Goal: Information Seeking & Learning: Find specific fact

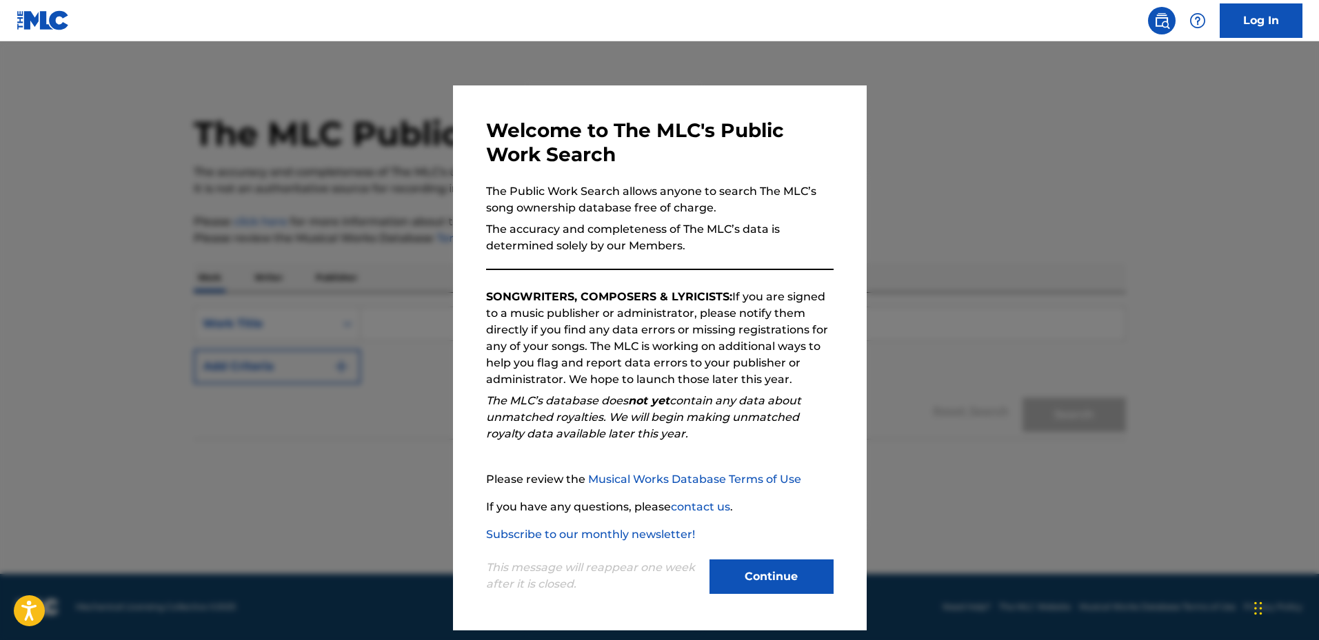
click at [784, 575] on button "Continue" at bounding box center [771, 577] width 124 height 34
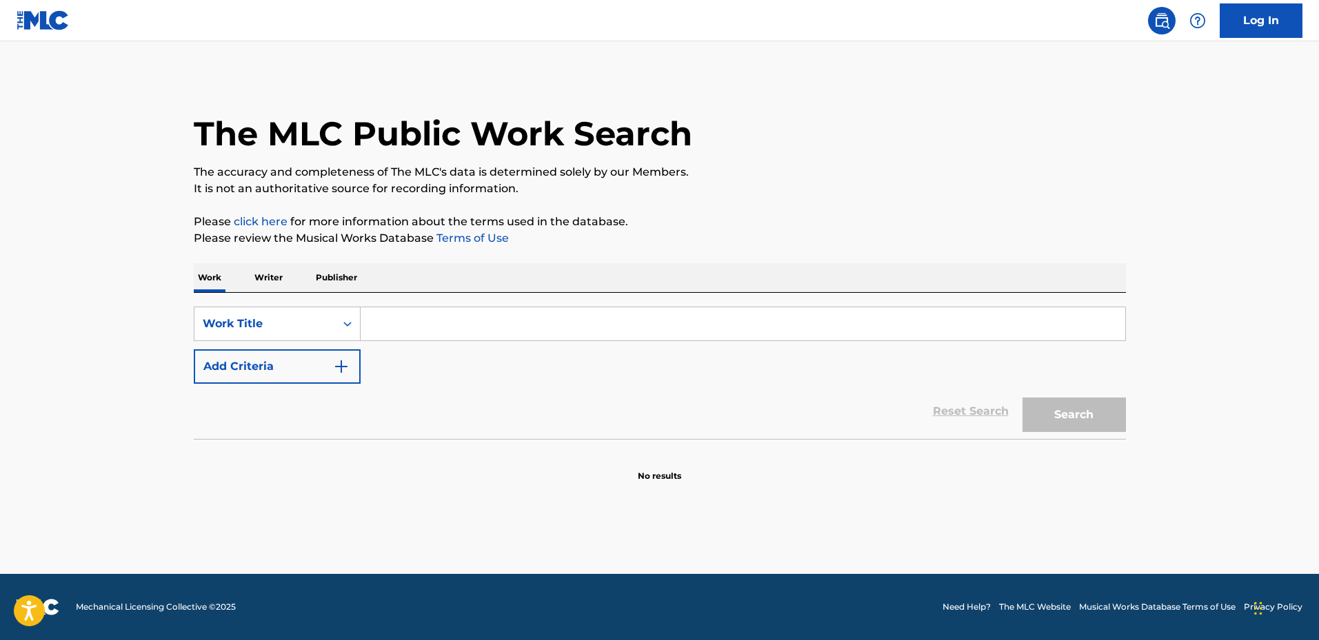
click at [345, 276] on p "Publisher" at bounding box center [337, 277] width 50 height 29
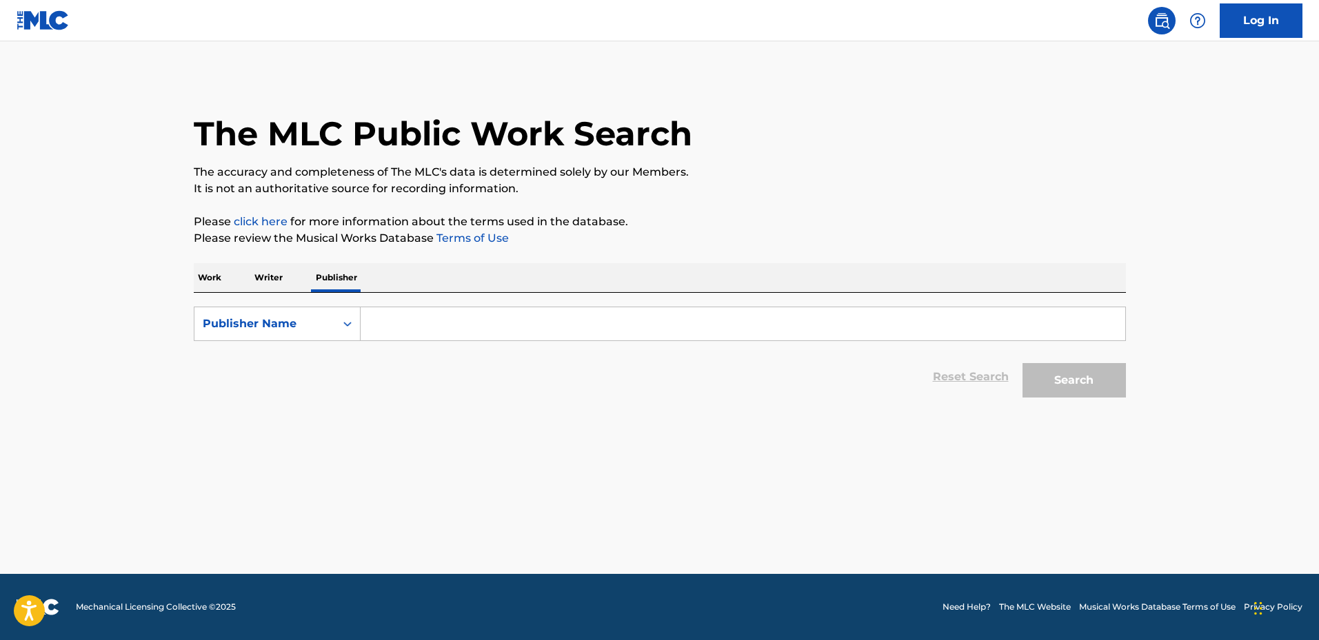
click at [194, 282] on p "Work" at bounding box center [210, 277] width 32 height 29
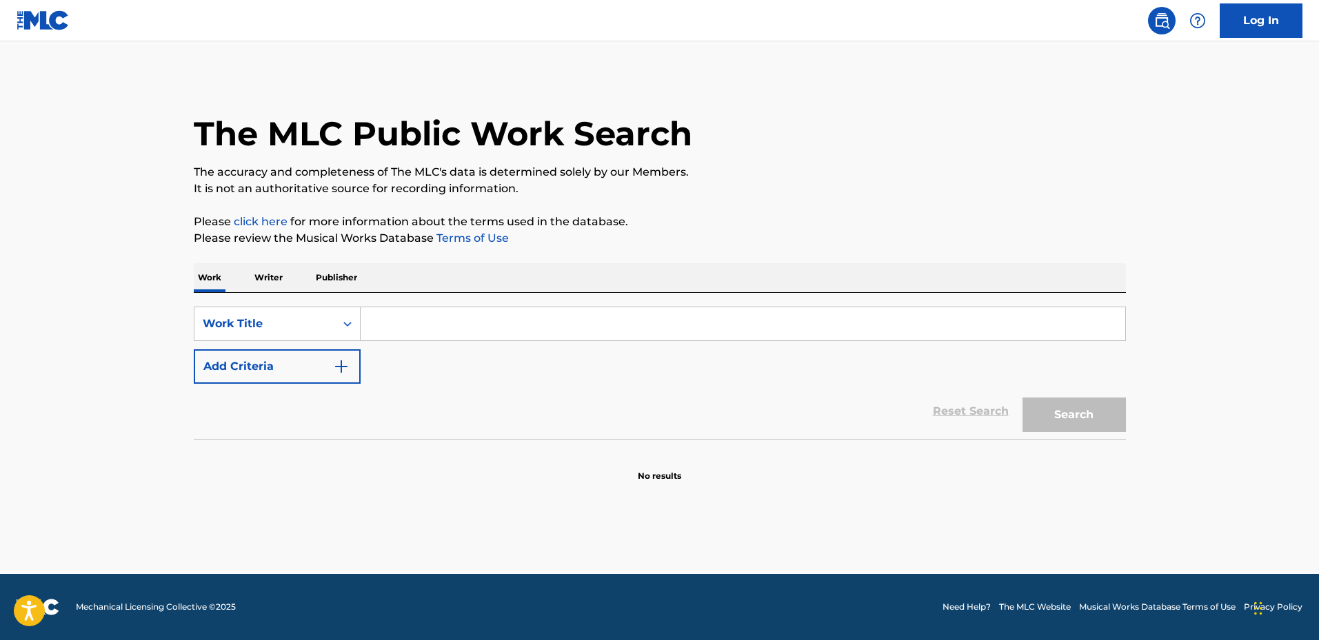
click at [420, 336] on input "Search Form" at bounding box center [742, 323] width 764 height 33
type input "T2746I"
click at [1022, 398] on button "Search" at bounding box center [1073, 415] width 103 height 34
click at [304, 325] on div "Work Title" at bounding box center [265, 324] width 124 height 17
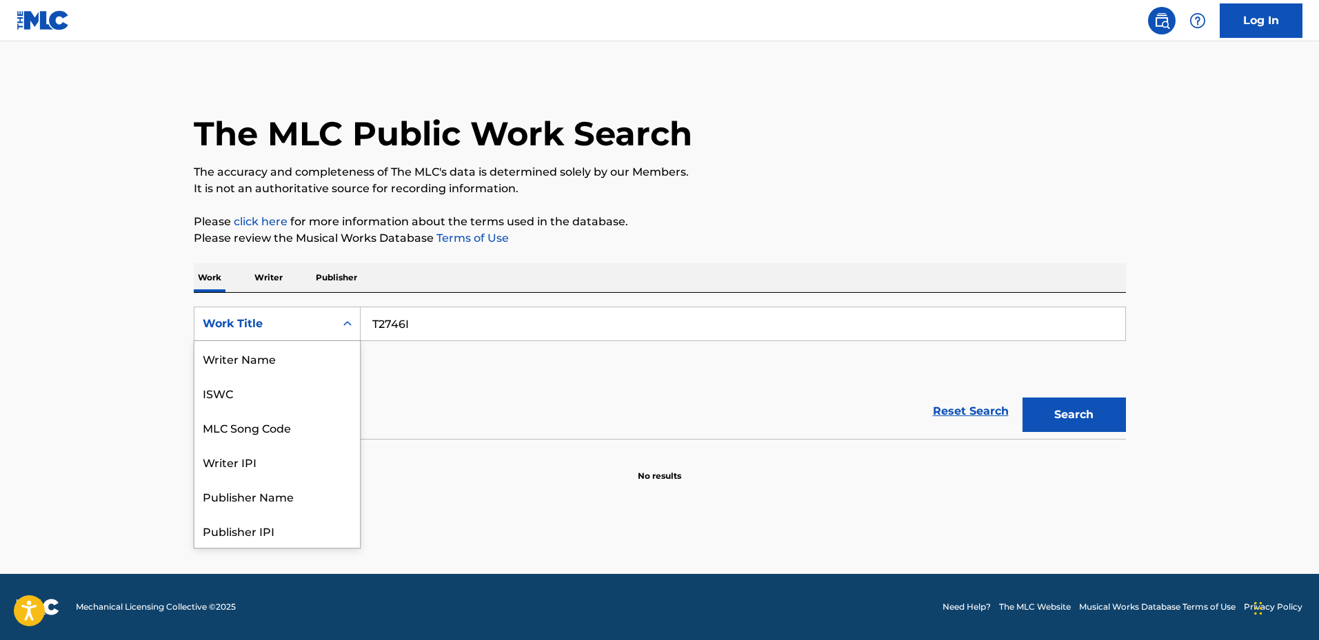
scroll to position [69, 0]
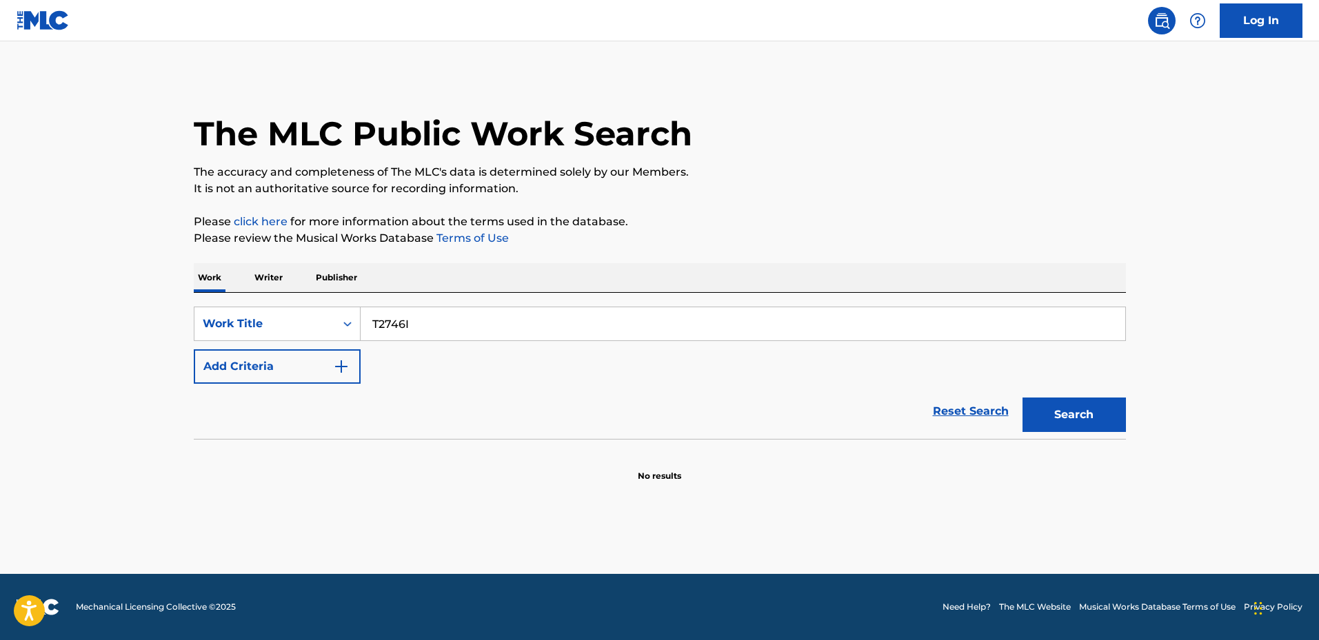
drag, startPoint x: 414, startPoint y: 327, endPoint x: 311, endPoint y: 356, distance: 107.6
click at [287, 347] on div "SearchWithCriteriafb564a00-4ec1-43eb-956f-23db2db462d9 Work Title T2746I Add Cr…" at bounding box center [660, 345] width 932 height 77
click at [291, 333] on div "Work Title" at bounding box center [264, 324] width 141 height 26
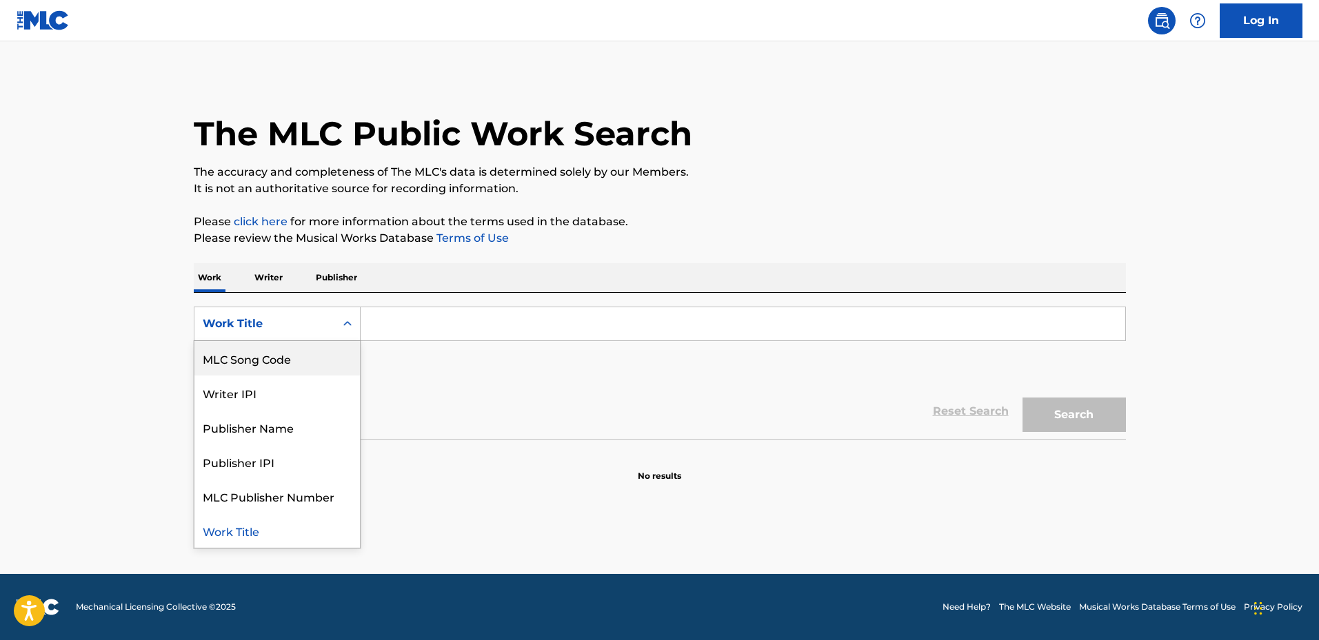
drag, startPoint x: 289, startPoint y: 363, endPoint x: 332, endPoint y: 365, distance: 42.8
click at [289, 363] on div "MLC Song Code" at bounding box center [276, 358] width 165 height 34
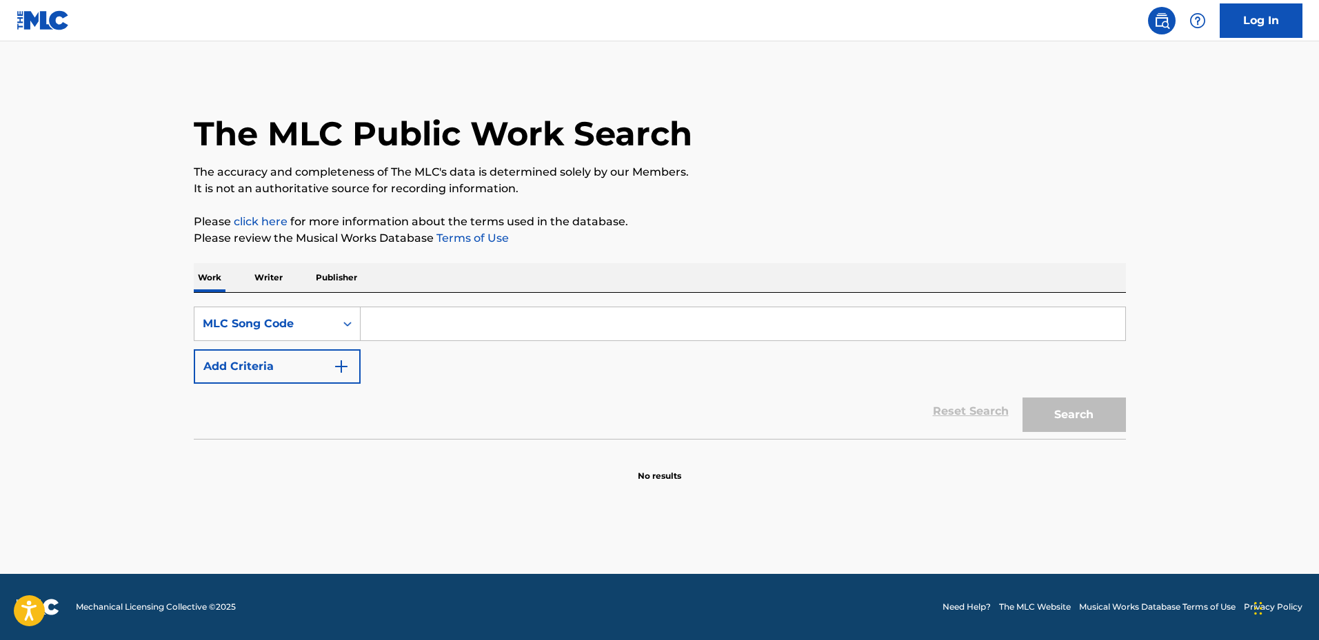
click at [609, 323] on input "Search Form" at bounding box center [742, 323] width 764 height 33
paste input "T2746I"
type input "T2746I"
click at [1093, 408] on button "Search" at bounding box center [1073, 415] width 103 height 34
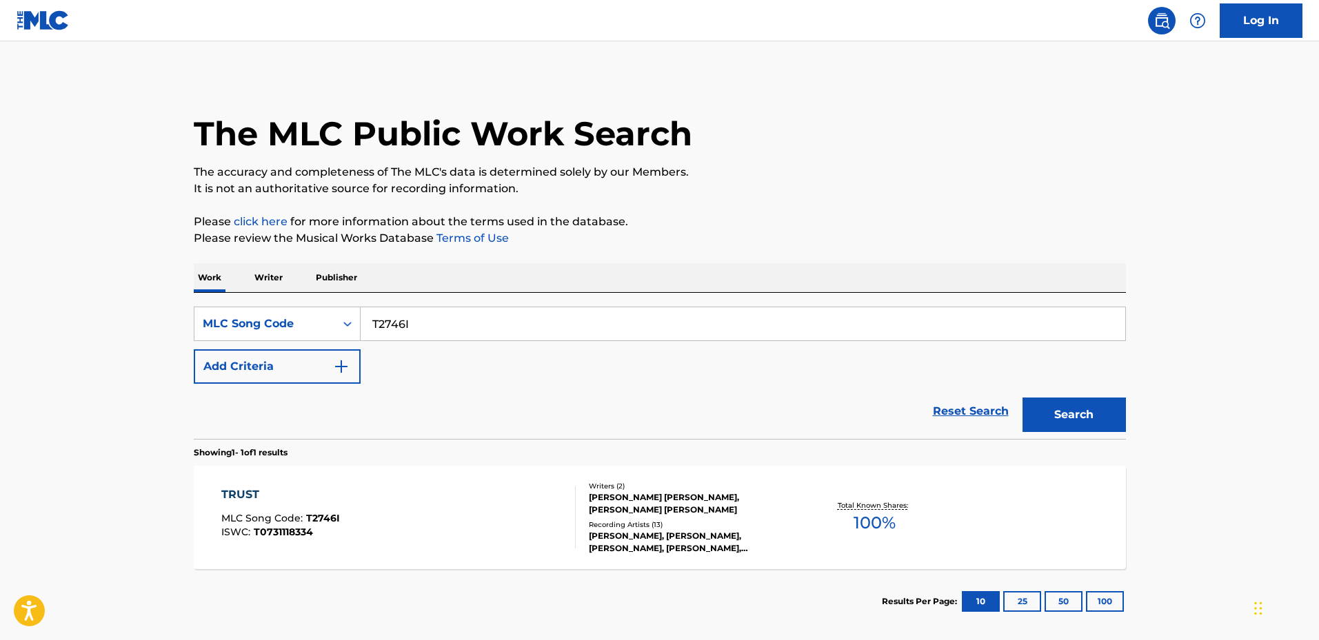
click at [248, 501] on div "TRUST" at bounding box center [280, 495] width 119 height 17
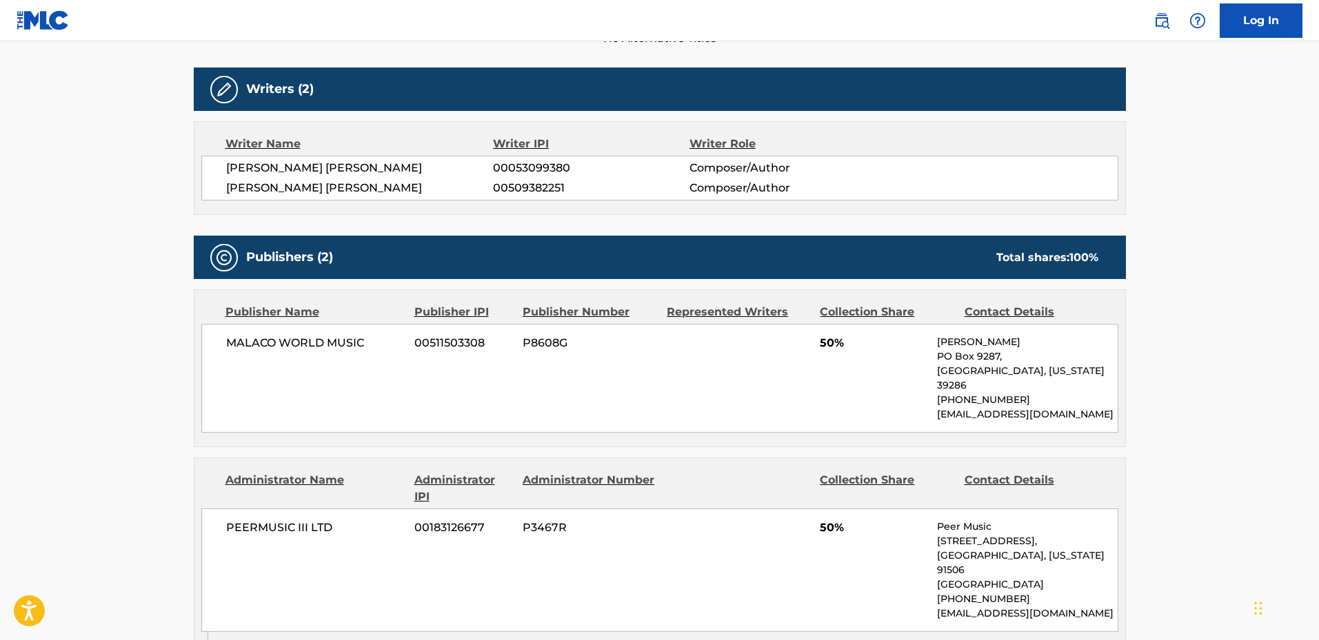
scroll to position [620, 0]
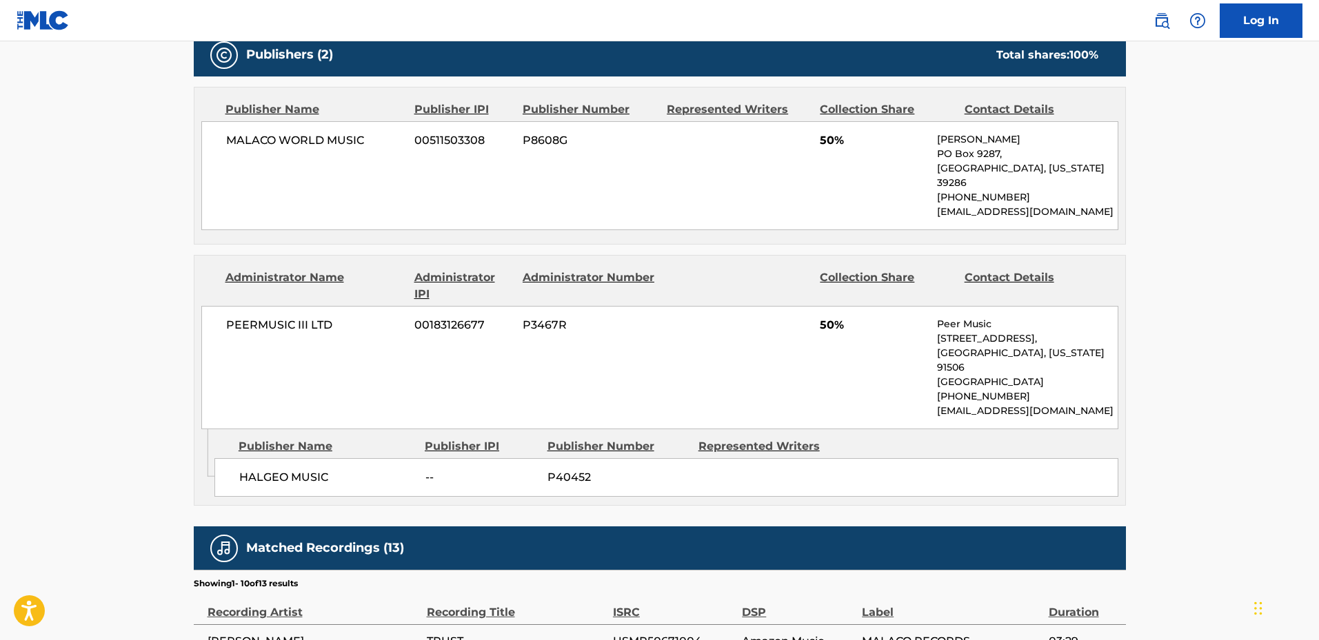
click at [26, 262] on main "< Back to public search results Copy work link TRUST Work Detail Member Work Id…" at bounding box center [659, 231] width 1319 height 1620
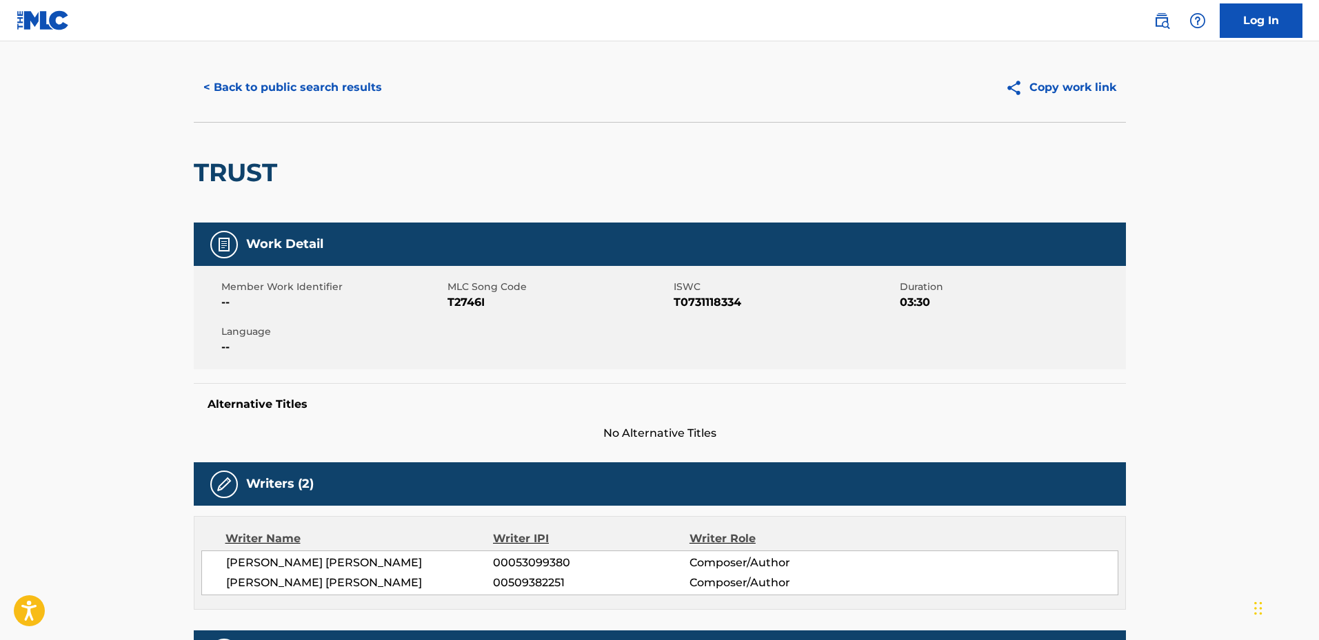
scroll to position [0, 0]
